Goal: Check status: Check status

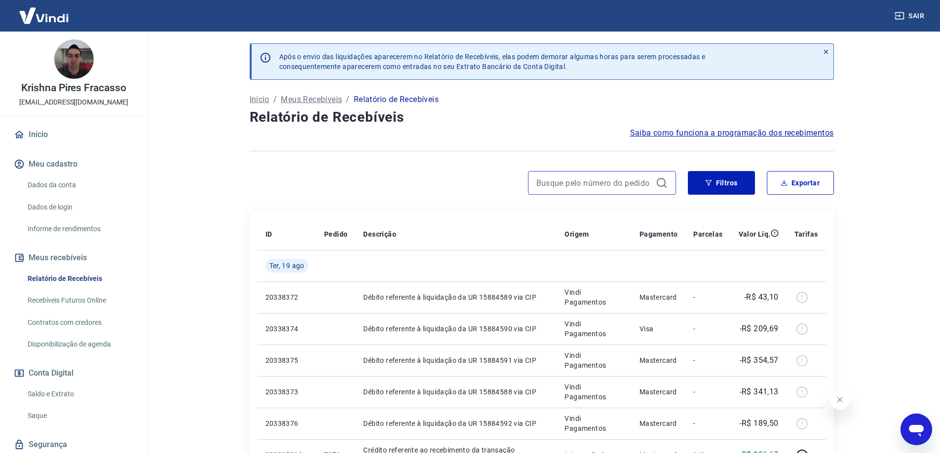
click at [586, 178] on input at bounding box center [593, 183] width 115 height 15
click at [586, 181] on input "781" at bounding box center [593, 183] width 115 height 15
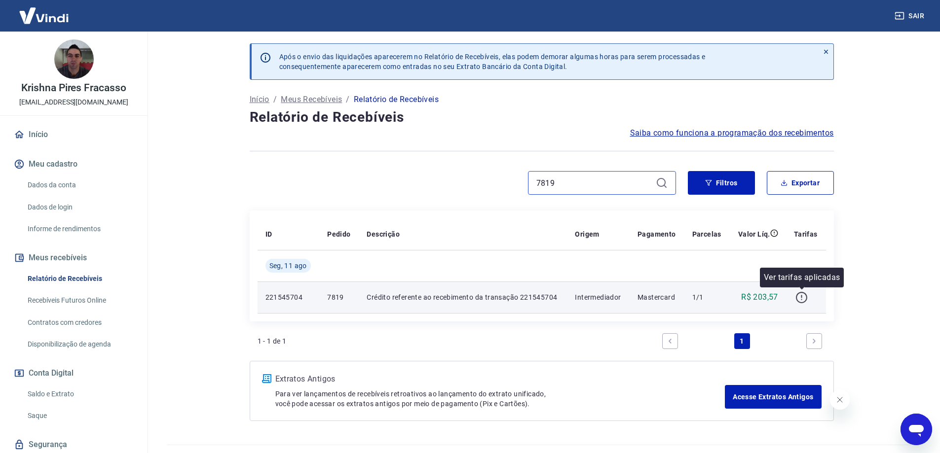
type input "7819"
click at [801, 299] on icon "button" at bounding box center [801, 298] width 12 height 12
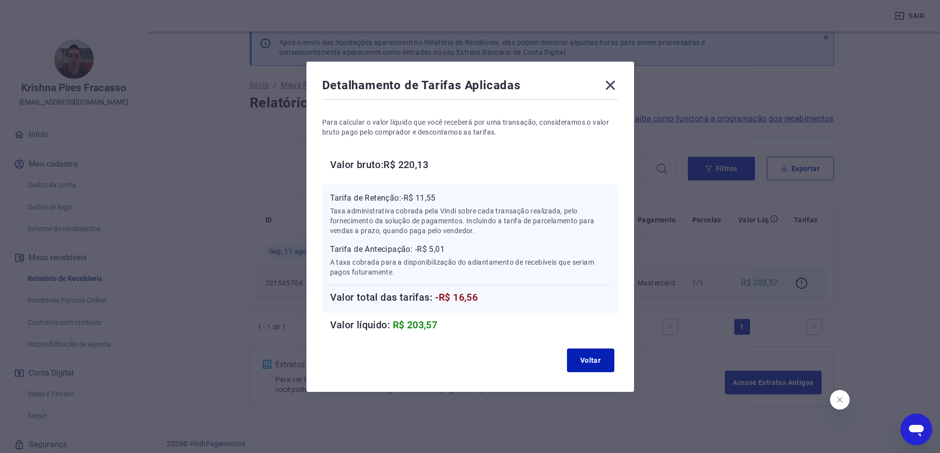
scroll to position [22, 0]
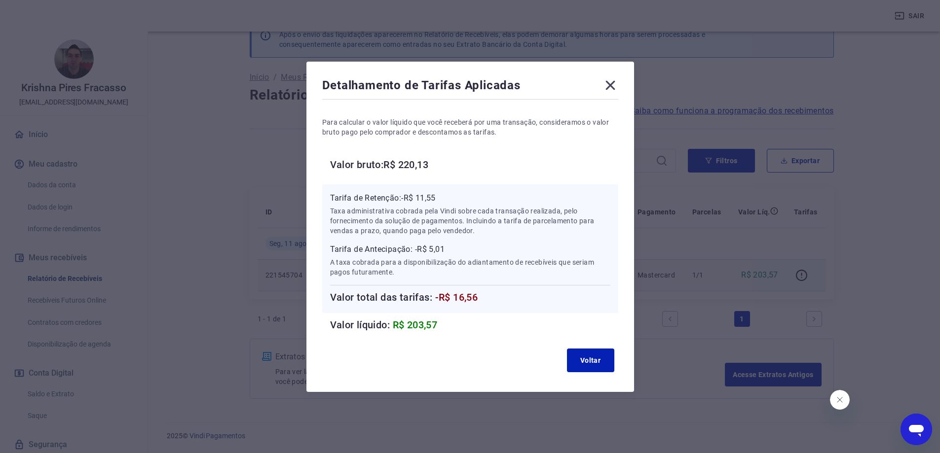
click at [410, 222] on p "Taxa administrativa cobrada pela Vindi sobre cada transação realizada, pelo for…" at bounding box center [470, 221] width 280 height 30
click at [479, 261] on p "A taxa cobrada para a disponibilização do adiantamento de recebíveis que seriam…" at bounding box center [470, 268] width 280 height 20
click at [615, 81] on icon at bounding box center [609, 84] width 9 height 9
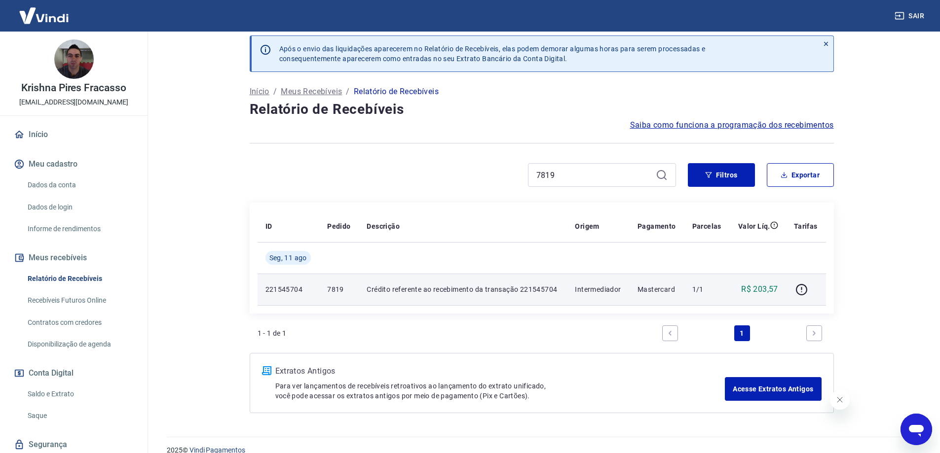
scroll to position [0, 0]
